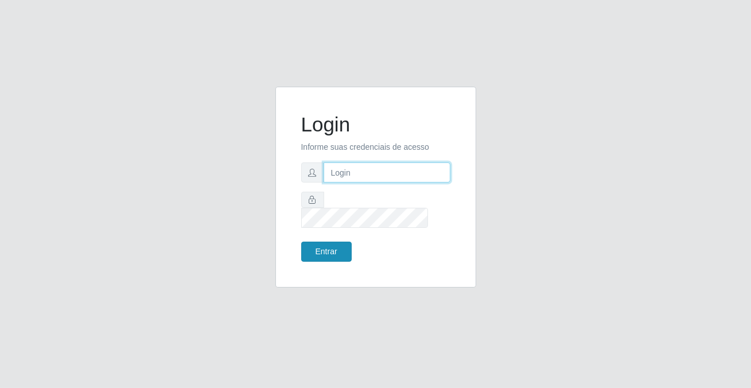
type input "[PERSON_NAME][EMAIL_ADDRESS][DOMAIN_NAME]"
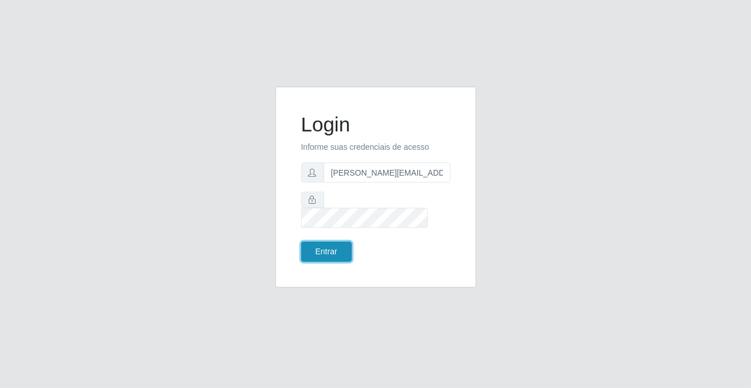
click at [325, 246] on button "Entrar" at bounding box center [326, 252] width 51 height 20
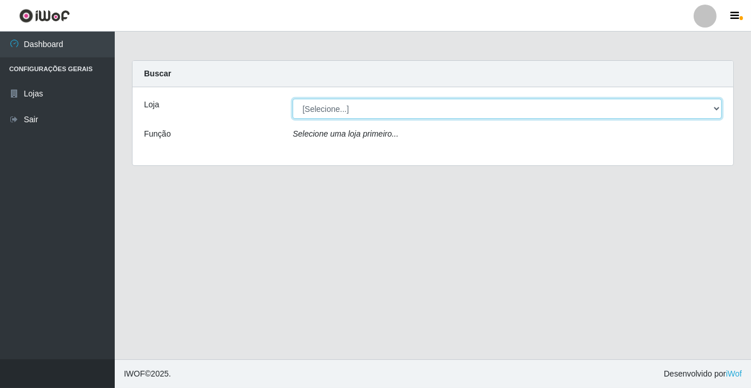
click at [317, 108] on select "[Selecione...] Rede Potiguar 2 - Macaíba" at bounding box center [507, 109] width 429 height 20
click at [316, 113] on select "[Selecione...] Rede Potiguar 2 - Macaíba" at bounding box center [507, 109] width 429 height 20
select select "101"
click at [293, 99] on select "[Selecione...] Rede Potiguar 2 - Macaíba" at bounding box center [507, 109] width 429 height 20
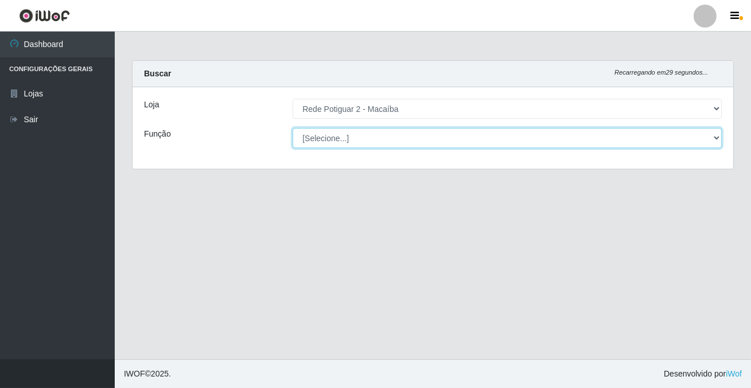
click at [319, 138] on select "[Selecione...] ASG ASG + ASG ++ Auxiliar de Estoque Balconista Embalador Reposi…" at bounding box center [507, 138] width 429 height 20
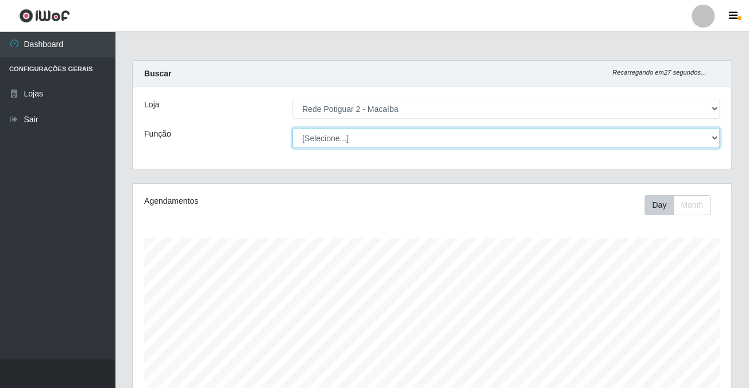
select select "1"
click at [292, 128] on select "[Selecione...] ASG ASG + ASG ++ Auxiliar de Estoque Balconista Embalador Reposi…" at bounding box center [505, 138] width 427 height 20
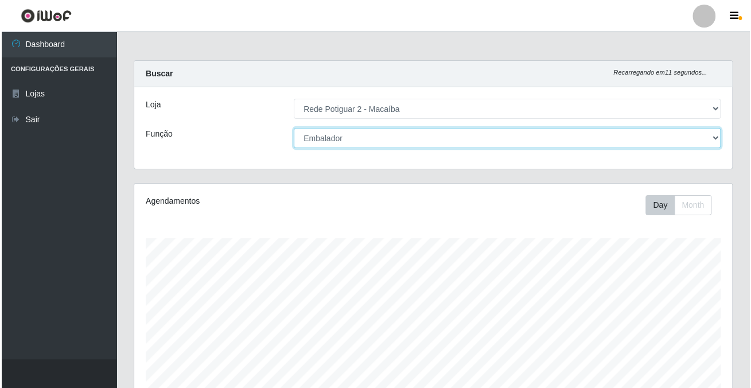
scroll to position [228, 0]
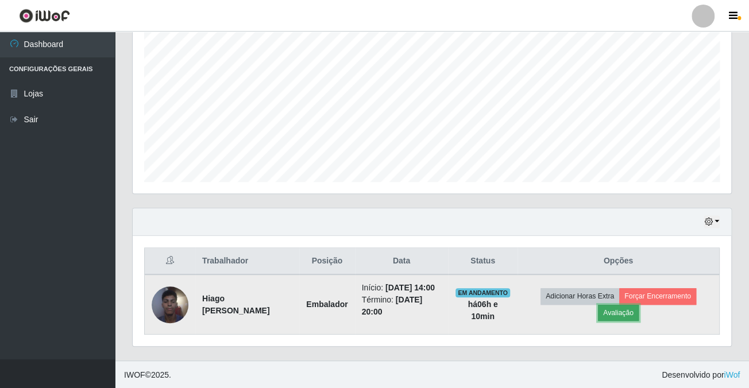
click at [628, 311] on button "Avaliação" at bounding box center [618, 313] width 41 height 16
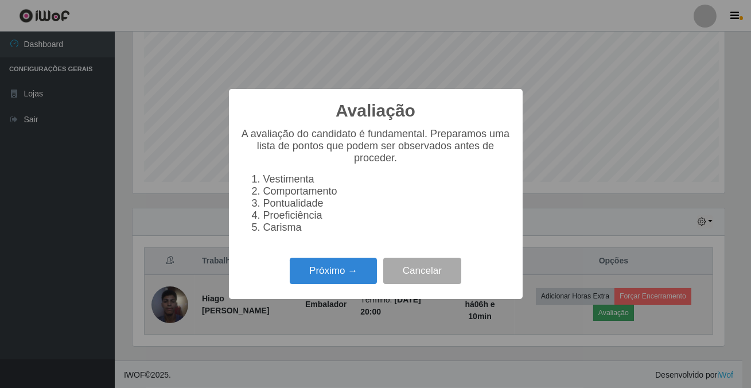
scroll to position [238, 592]
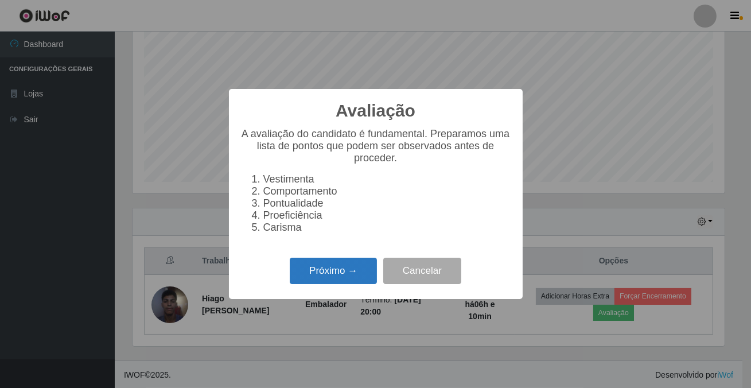
click at [307, 281] on button "Próximo →" at bounding box center [333, 271] width 87 height 27
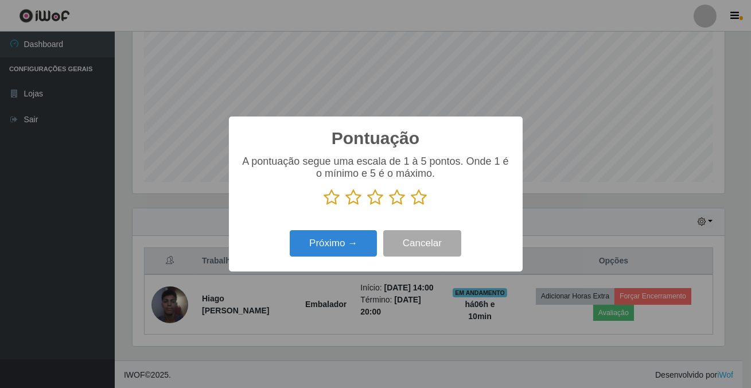
scroll to position [573833, 573478]
click at [417, 200] on icon at bounding box center [420, 197] width 16 height 17
click at [412, 206] on input "radio" at bounding box center [412, 206] width 0 height 0
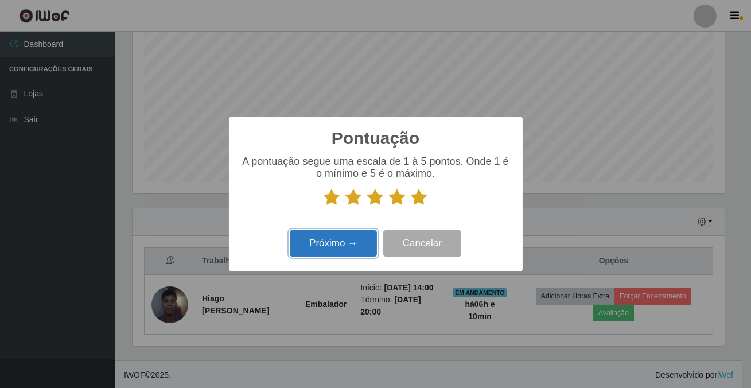
click at [339, 240] on button "Próximo →" at bounding box center [333, 243] width 87 height 27
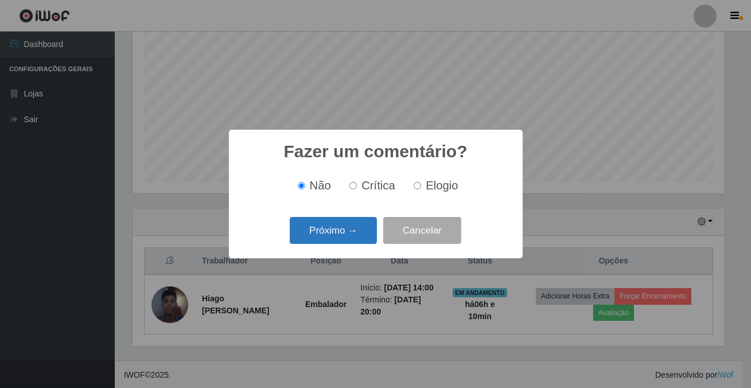
click at [342, 235] on button "Próximo →" at bounding box center [333, 230] width 87 height 27
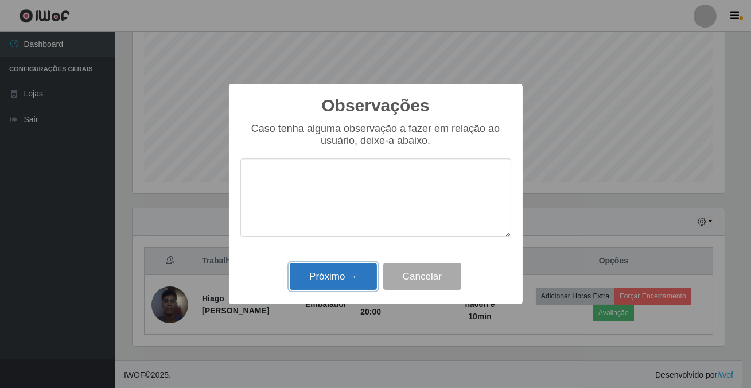
click at [352, 277] on button "Próximo →" at bounding box center [333, 276] width 87 height 27
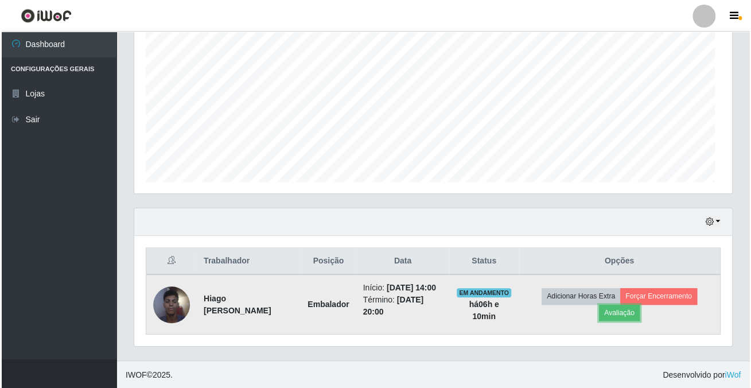
scroll to position [238, 598]
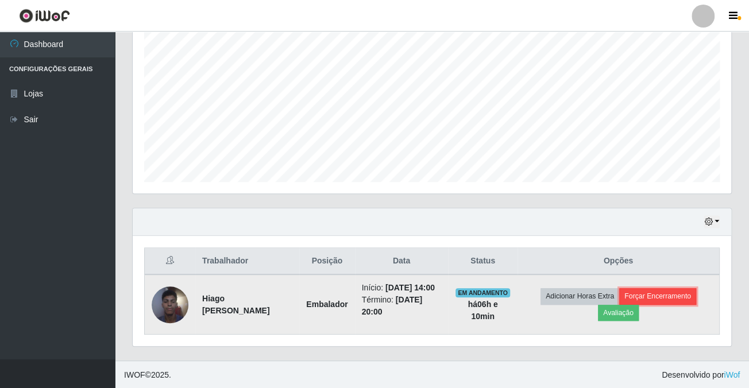
click at [639, 294] on button "Forçar Encerramento" at bounding box center [657, 296] width 77 height 16
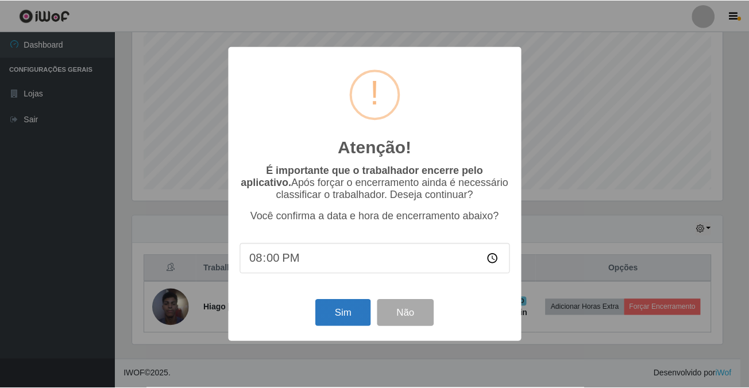
scroll to position [219, 0]
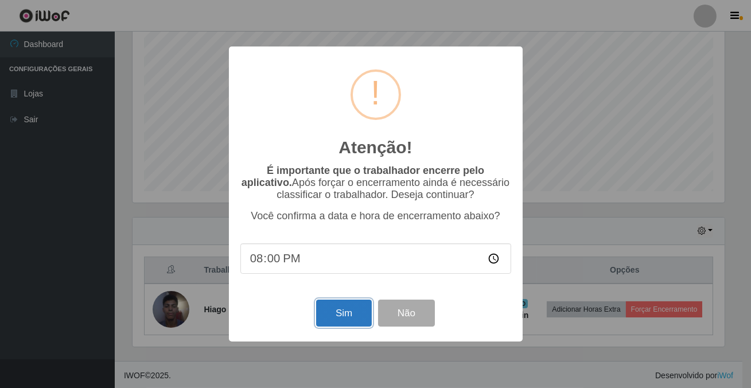
click at [348, 309] on button "Sim" at bounding box center [344, 313] width 56 height 27
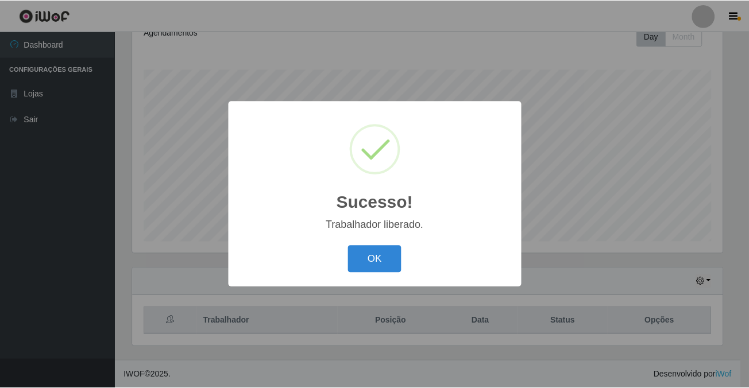
scroll to position [238, 592]
click at [389, 258] on button "OK" at bounding box center [375, 259] width 53 height 27
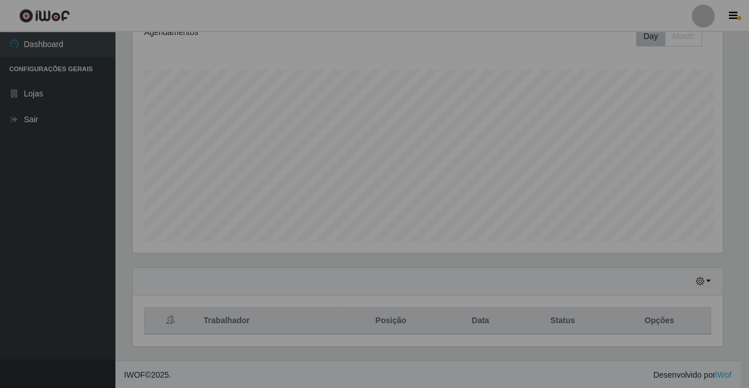
scroll to position [238, 598]
